Goal: Find specific page/section: Find specific page/section

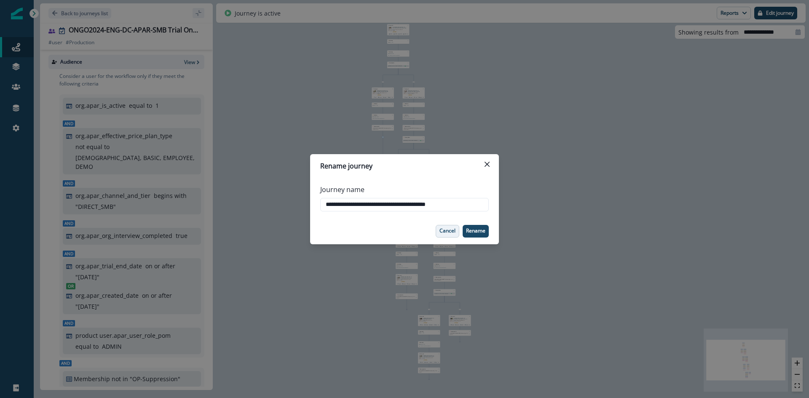
click at [454, 236] on button "Cancel" at bounding box center [448, 231] width 24 height 13
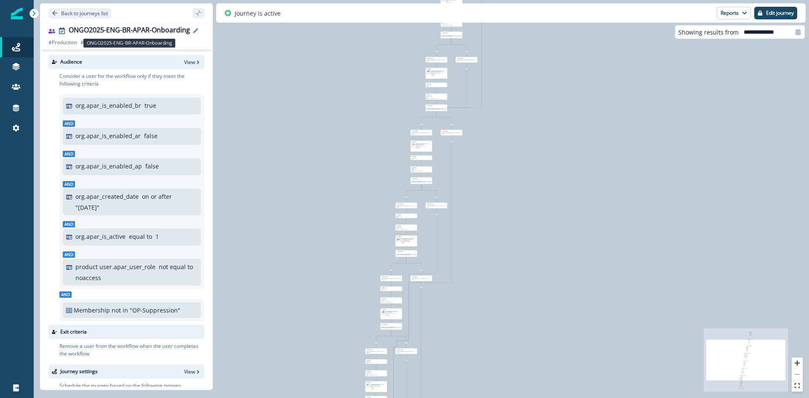
click at [124, 34] on div "ONGO2025-ENG-BR-APAR-Onboarding" at bounding box center [129, 30] width 121 height 9
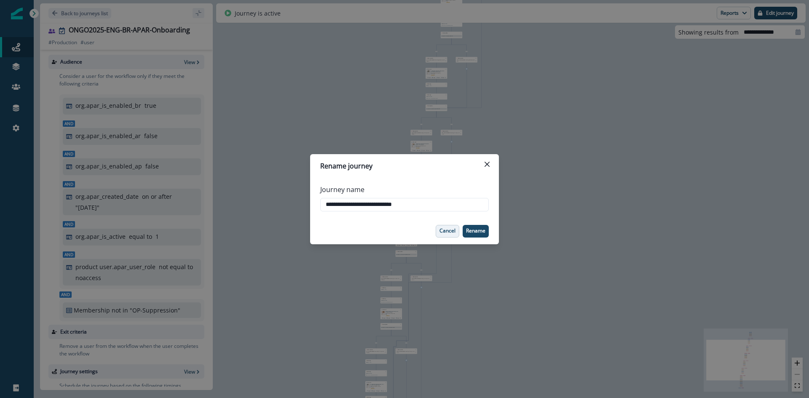
click at [450, 233] on p "Cancel" at bounding box center [448, 231] width 16 height 6
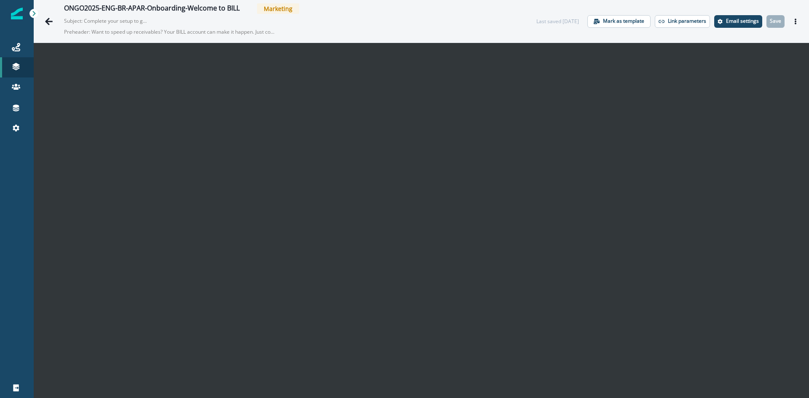
scroll to position [13, 0]
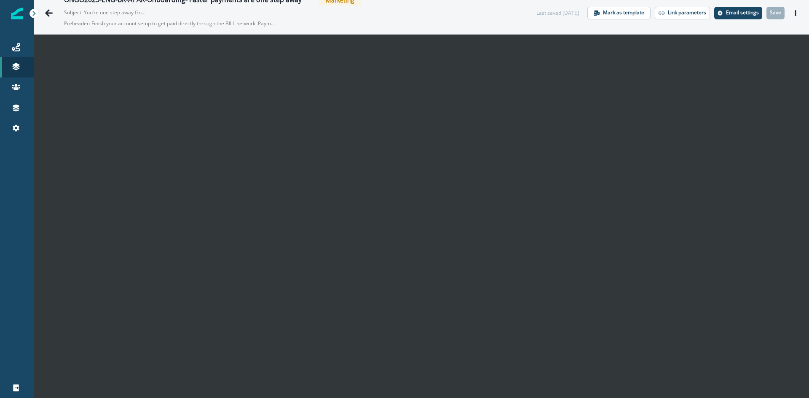
scroll to position [13, 0]
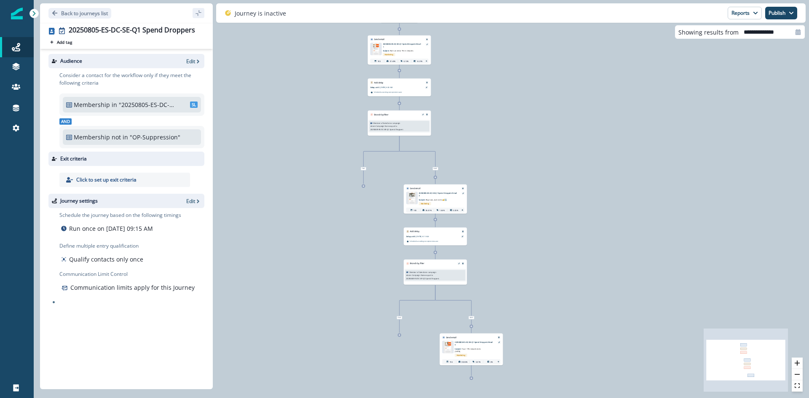
click at [126, 35] on div "20250805-ES-DC-SE-Q1 Spend Droppers Add tag Search or create tags" at bounding box center [126, 35] width 156 height 19
click at [126, 33] on div "20250805-ES-DC-SE-Q1 Spend Droppers" at bounding box center [132, 30] width 126 height 9
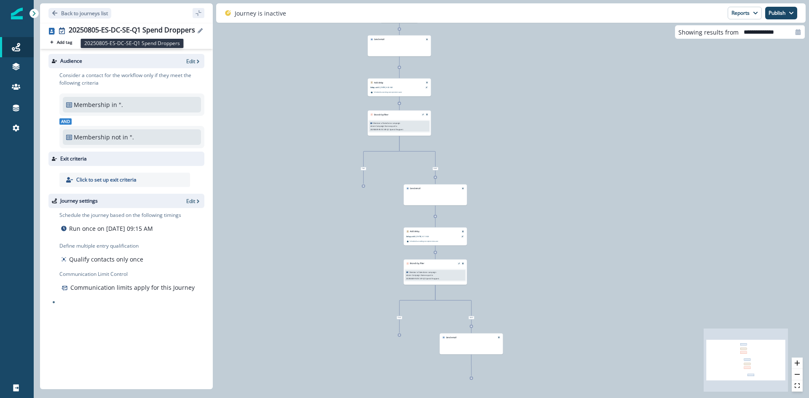
click at [144, 30] on div "20250805-ES-DC-SE-Q1 Spend Droppers" at bounding box center [132, 30] width 126 height 9
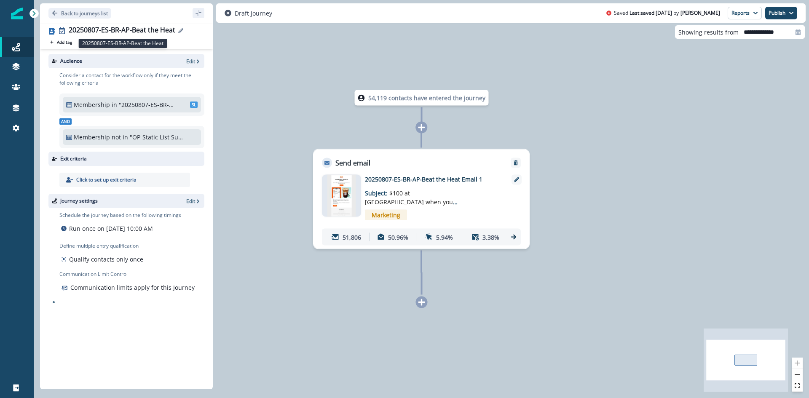
click at [153, 29] on div "20250807-ES-BR-AP-Beat the Heat" at bounding box center [122, 30] width 107 height 9
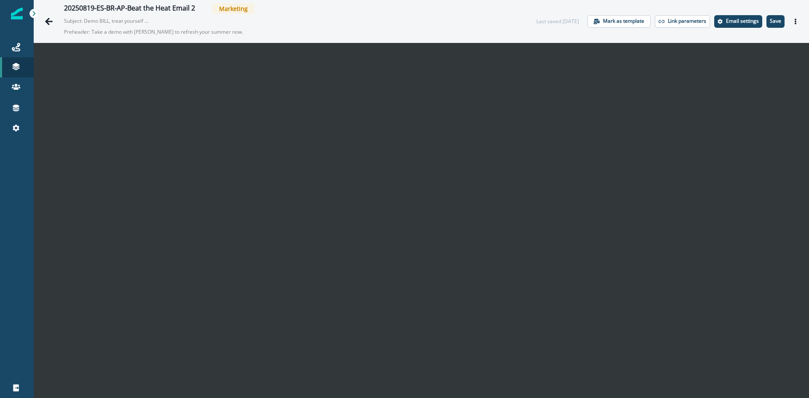
scroll to position [13, 0]
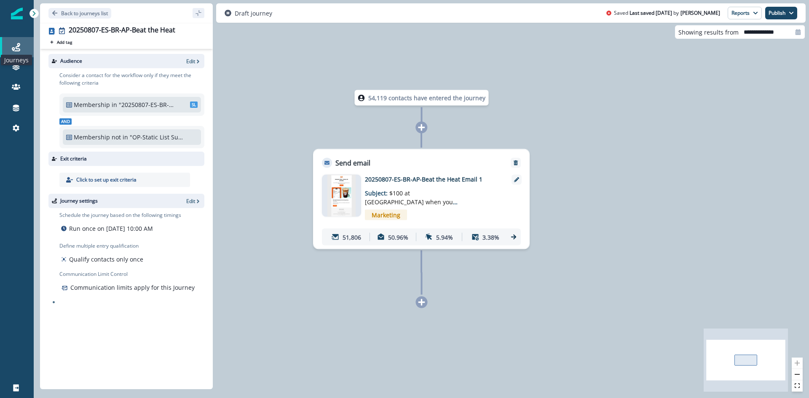
click at [19, 51] on icon at bounding box center [16, 47] width 8 height 8
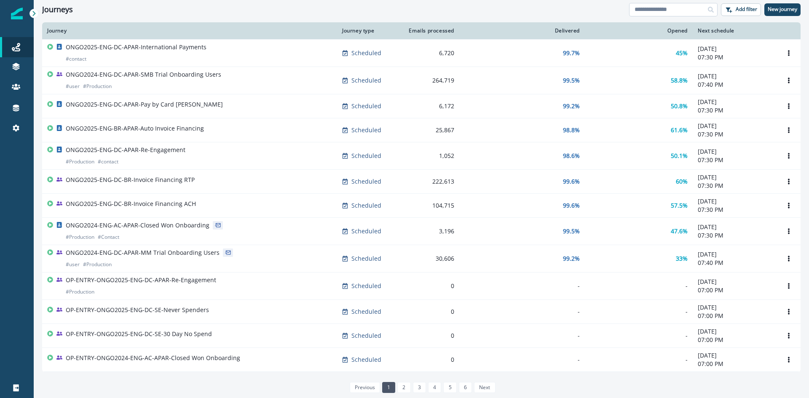
click at [659, 8] on input at bounding box center [673, 9] width 89 height 13
paste input "**********"
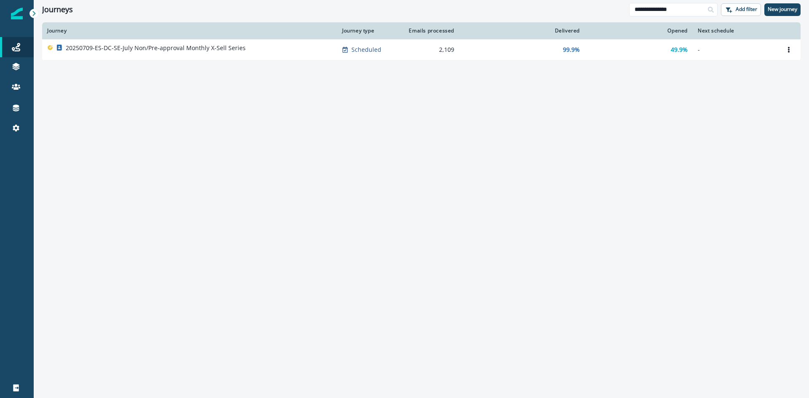
paste input
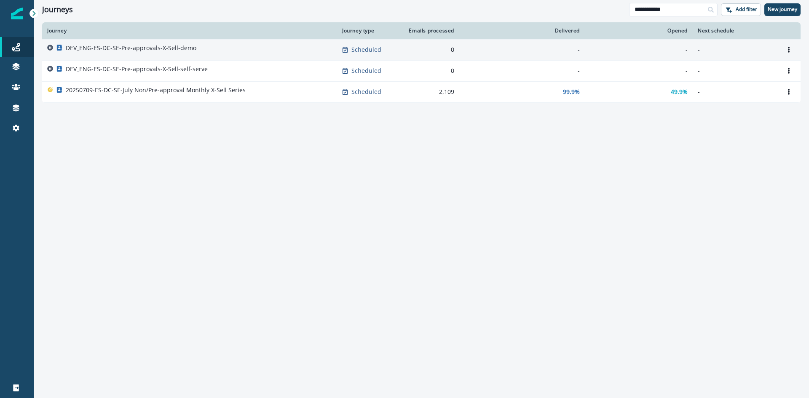
click at [158, 49] on p "DEV_ENG-ES-DC-SE-Pre-approvals-X-Sell-demo" at bounding box center [131, 48] width 131 height 8
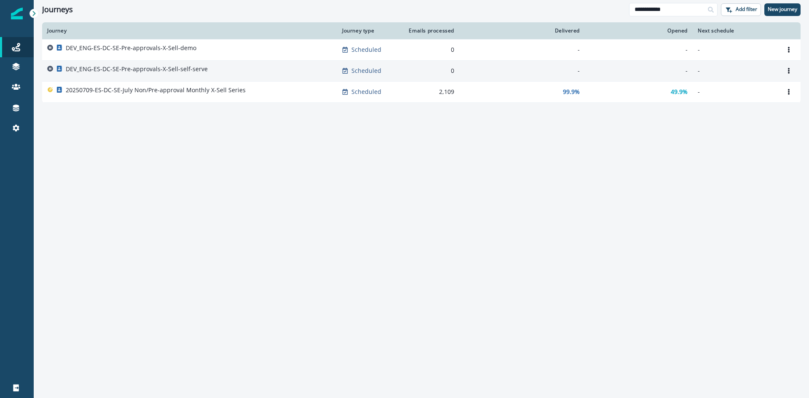
click at [158, 67] on p "DEV_ENG-ES-DC-SE-Pre-approvals-X-Sell-self-serve" at bounding box center [137, 69] width 142 height 8
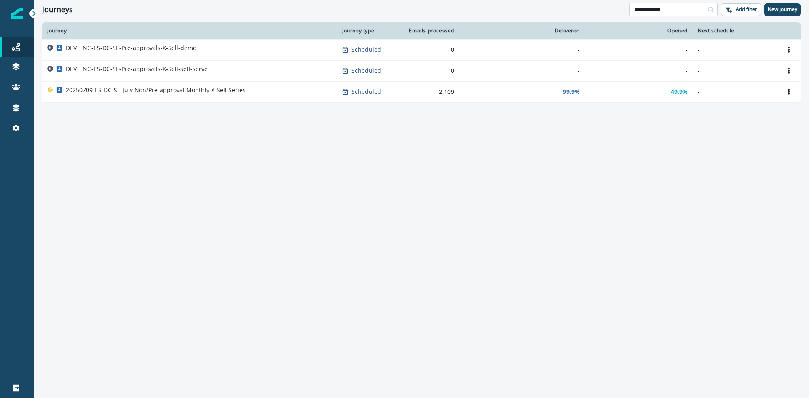
click at [636, 13] on input "**********" at bounding box center [673, 9] width 89 height 13
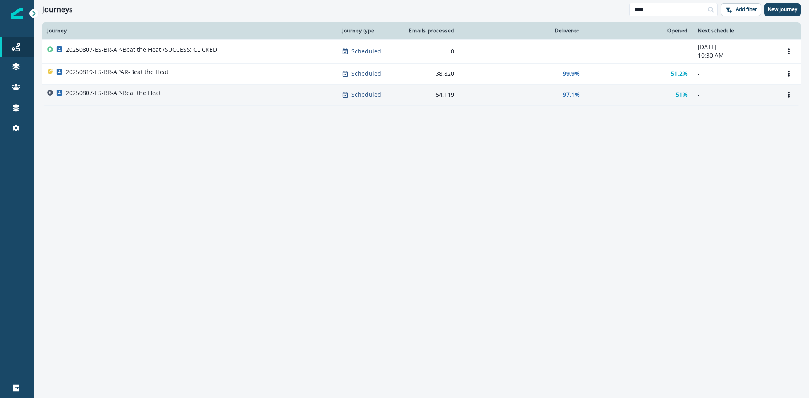
type input "****"
click at [136, 93] on p "20250807-ES-BR-AP-Beat the Heat" at bounding box center [113, 93] width 95 height 8
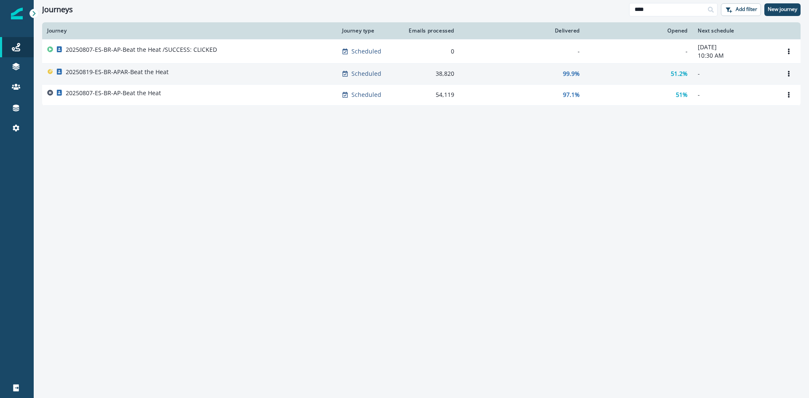
click at [141, 73] on p "20250819-ES-BR-APAR-Beat the Heat" at bounding box center [117, 72] width 103 height 8
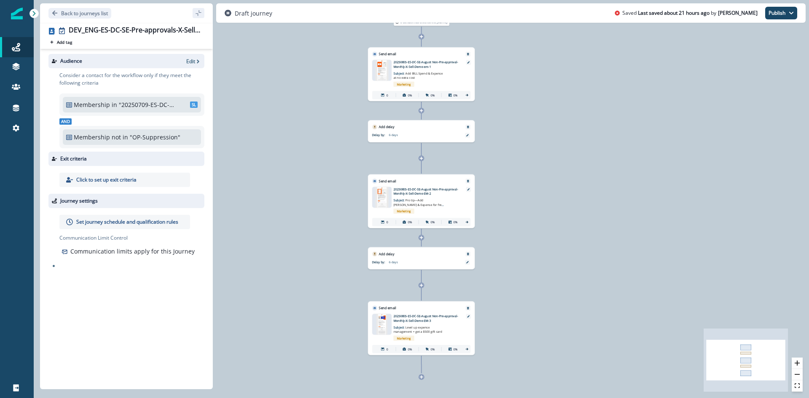
click at [560, 133] on div "0 contact has entered the journey Send email Email asset changed, journey repor…" at bounding box center [422, 199] width 776 height 398
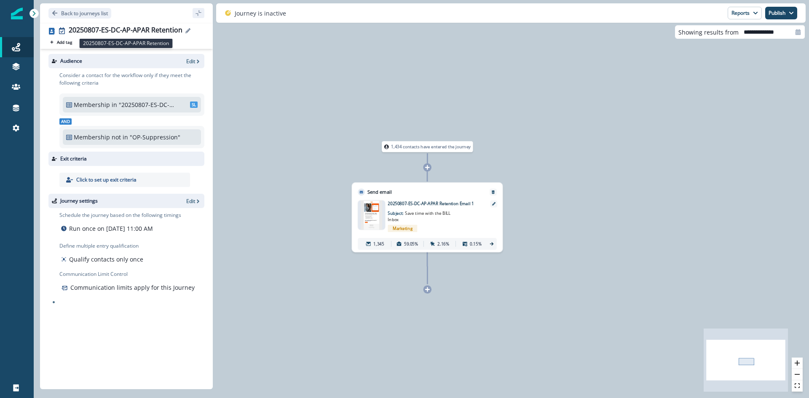
click at [149, 29] on div "20250807-ES-DC-AP-APAR Retention" at bounding box center [126, 30] width 114 height 9
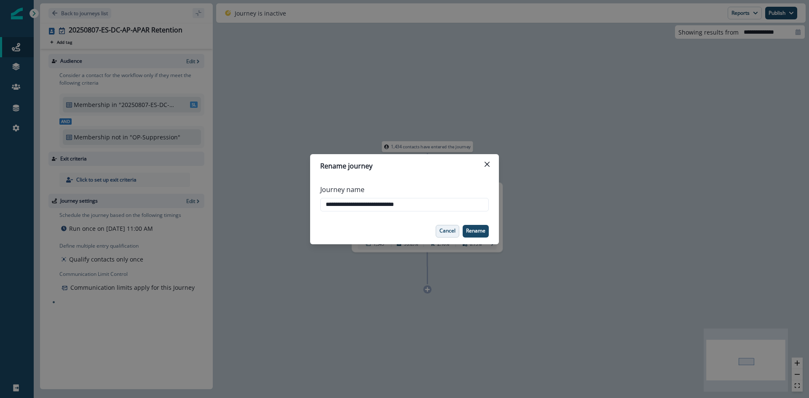
click at [441, 231] on p "Cancel" at bounding box center [448, 231] width 16 height 6
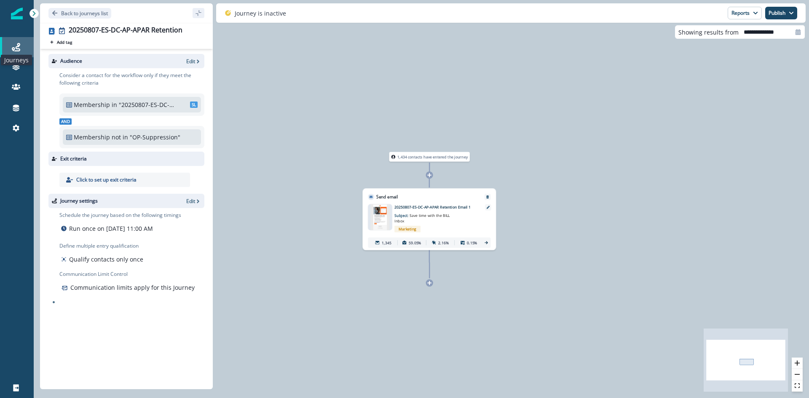
click at [18, 46] on icon at bounding box center [16, 47] width 8 height 8
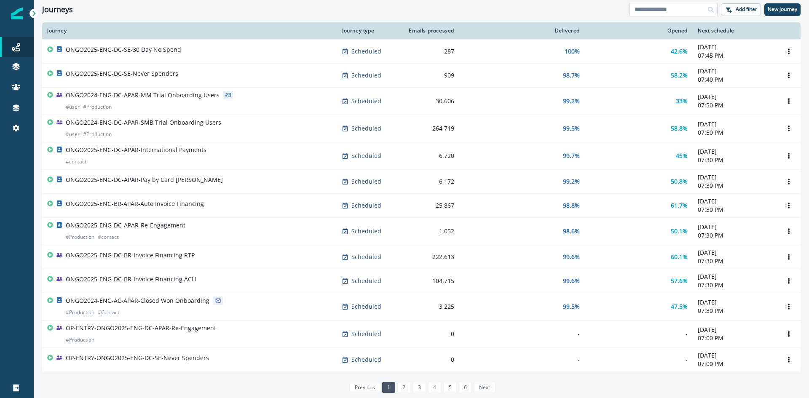
click at [679, 12] on input at bounding box center [673, 9] width 89 height 13
paste input "*********"
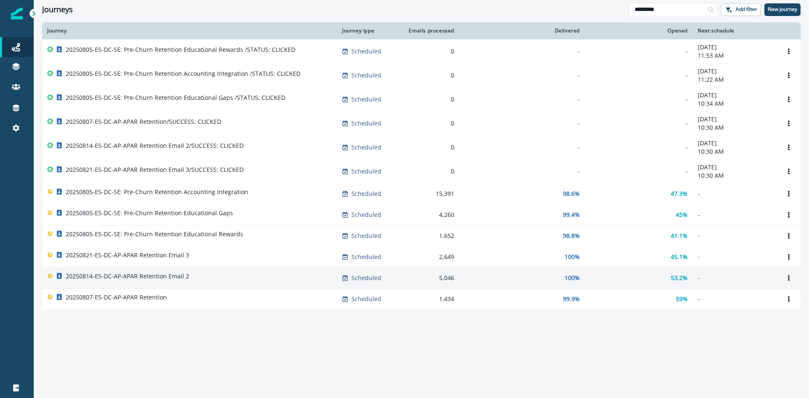
type input "*********"
click at [141, 275] on p "20250814-ES-DC-AP-APAR Retention Email 2" at bounding box center [128, 276] width 124 height 8
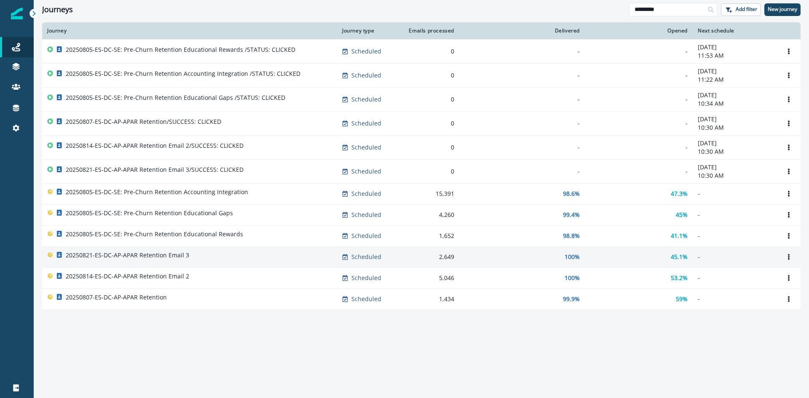
click at [133, 256] on p "20250821-ES-DC-AP-APAR Retention Email 3" at bounding box center [128, 255] width 124 height 8
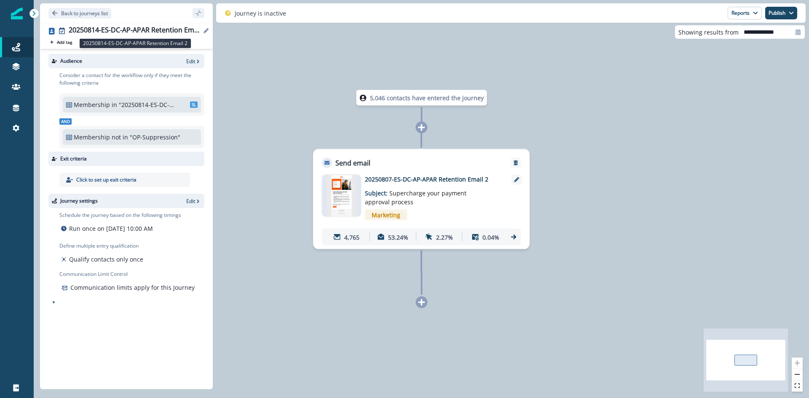
click at [178, 29] on div "20250814-ES-DC-AP-APAR Retention Email 2" at bounding box center [135, 30] width 132 height 9
click at [179, 36] on div "20250821-ES-DC-AP-APAR Retention Email 3 Add tag Search or create tags" at bounding box center [126, 35] width 156 height 19
click at [177, 35] on div "20250821-ES-DC-AP-APAR Retention Email 3" at bounding box center [135, 30] width 132 height 9
